Goal: Task Accomplishment & Management: Manage account settings

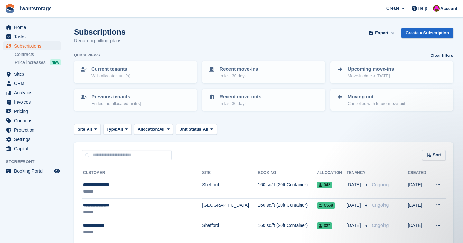
click at [20, 21] on div "Home Tasks Subscriptions Subscriptions Subscriptions Contracts Price increases …" at bounding box center [32, 86] width 64 height 133
click at [20, 26] on span "Home" at bounding box center [33, 27] width 39 height 9
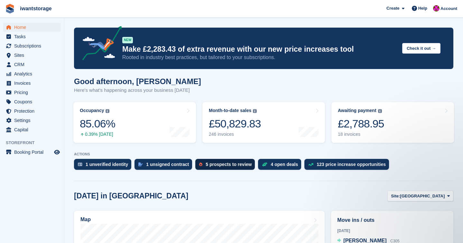
click at [236, 164] on div "5 prospects to review" at bounding box center [229, 164] width 46 height 5
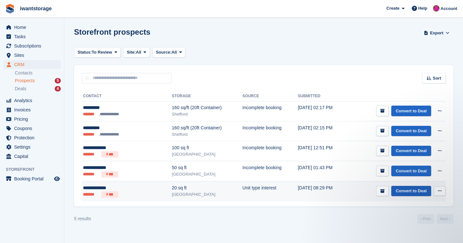
click at [391, 190] on link "Convert to Deal" at bounding box center [411, 191] width 40 height 11
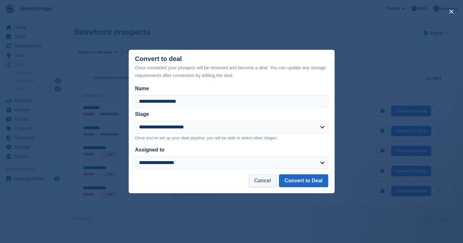
click at [266, 179] on button "Cancel" at bounding box center [263, 181] width 28 height 13
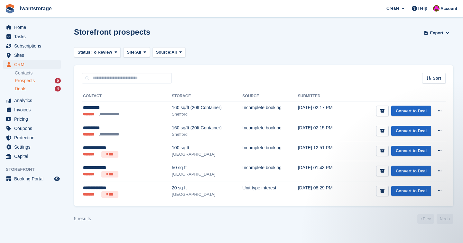
click at [33, 90] on div "Deals 4" at bounding box center [38, 89] width 46 height 6
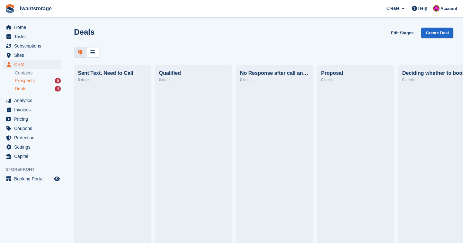
click at [31, 82] on span "Prospects" at bounding box center [25, 81] width 20 height 6
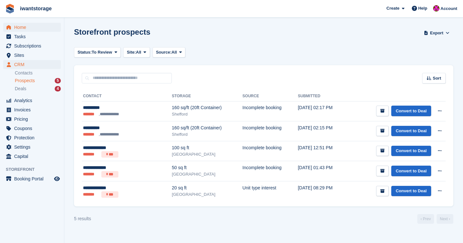
click at [23, 30] on span "Home" at bounding box center [33, 27] width 39 height 9
